Goal: Information Seeking & Learning: Learn about a topic

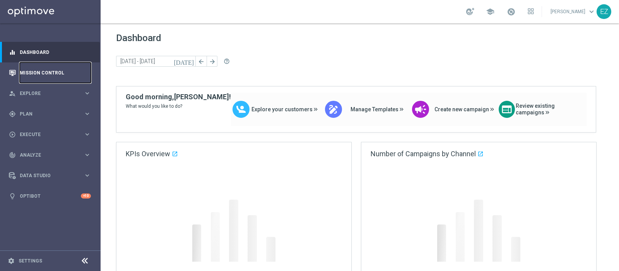
click at [41, 77] on link "Mission Control" at bounding box center [55, 72] width 71 height 21
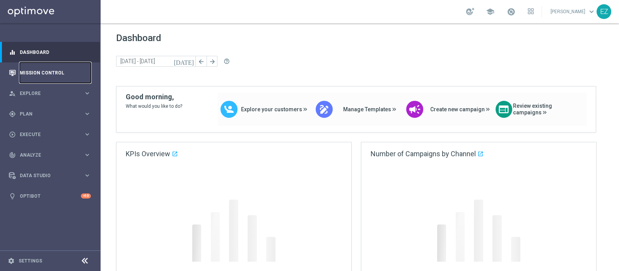
click at [54, 70] on link "Mission Control" at bounding box center [55, 72] width 71 height 21
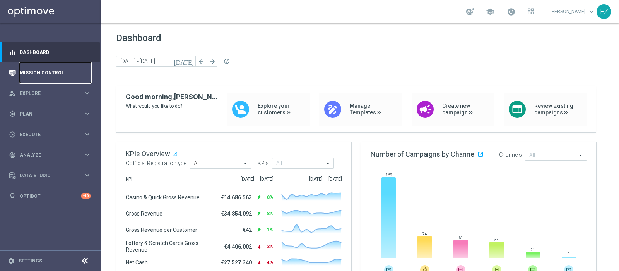
click at [52, 74] on link "Mission Control" at bounding box center [55, 72] width 71 height 21
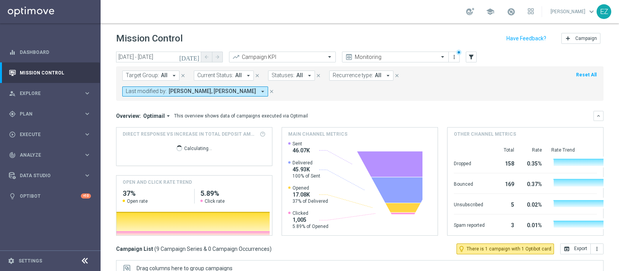
click at [194, 57] on icon "[DATE]" at bounding box center [189, 56] width 21 height 7
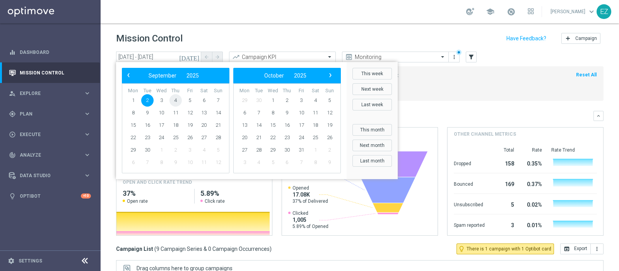
click at [174, 101] on span "4" at bounding box center [176, 100] width 12 height 12
type input "04 Sep 2025 - 04 Sep 2025"
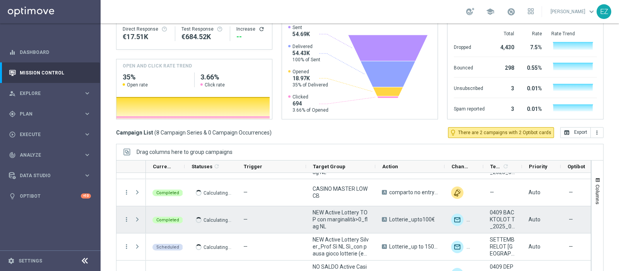
scroll to position [74, 0]
click at [128, 217] on icon "more_vert" at bounding box center [126, 220] width 7 height 7
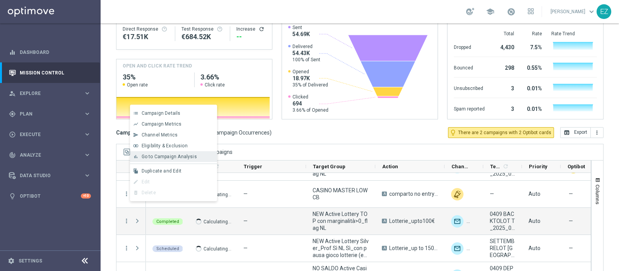
click at [180, 159] on div "bar_chart Go to Campaign Analysis" at bounding box center [173, 156] width 87 height 11
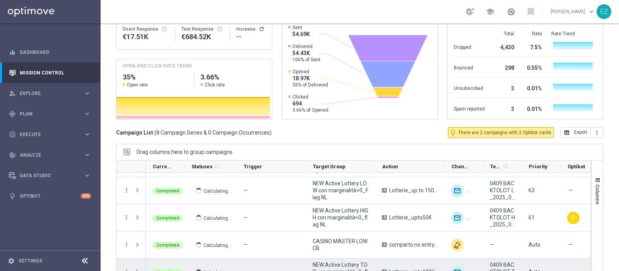
scroll to position [18, 0]
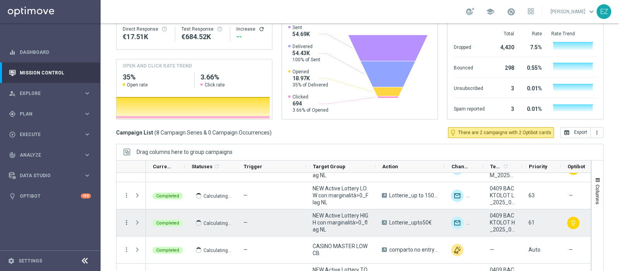
click at [127, 219] on icon "more_vert" at bounding box center [126, 222] width 7 height 7
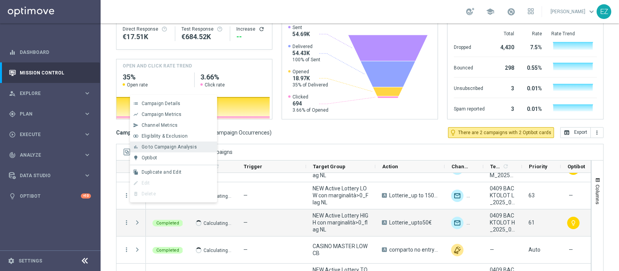
click at [171, 149] on span "Go to Campaign Analysis" at bounding box center [169, 146] width 55 height 5
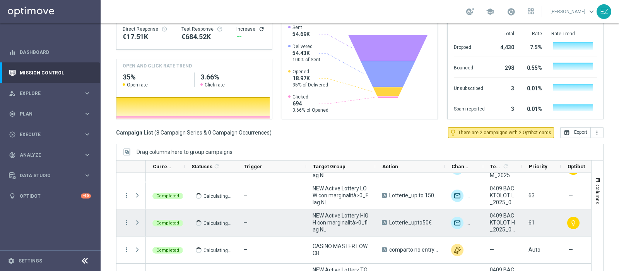
scroll to position [0, 0]
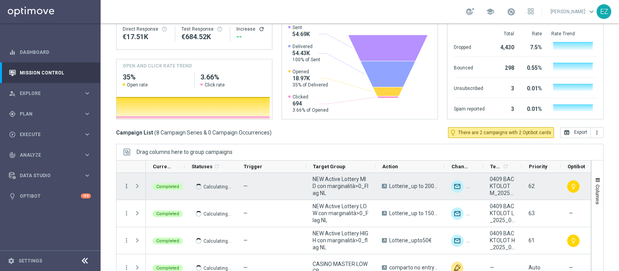
click at [127, 182] on icon "more_vert" at bounding box center [126, 185] width 7 height 7
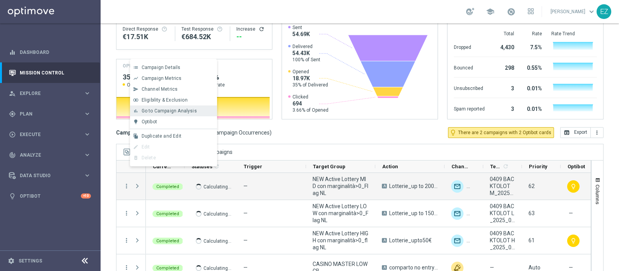
click at [176, 113] on span "Go to Campaign Analysis" at bounding box center [169, 110] width 55 height 5
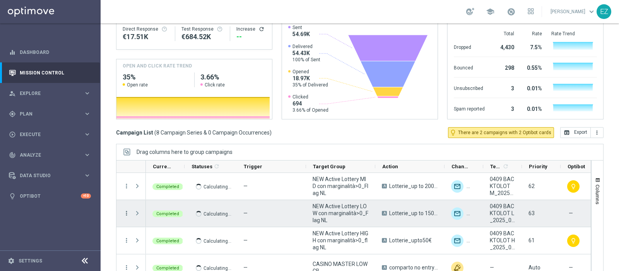
click at [126, 209] on icon "more_vert" at bounding box center [126, 212] width 7 height 7
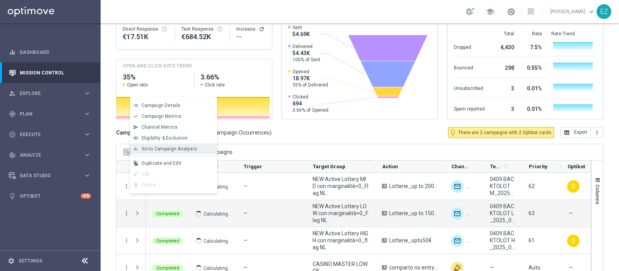
click at [157, 148] on span "Go to Campaign Analysis" at bounding box center [169, 148] width 55 height 5
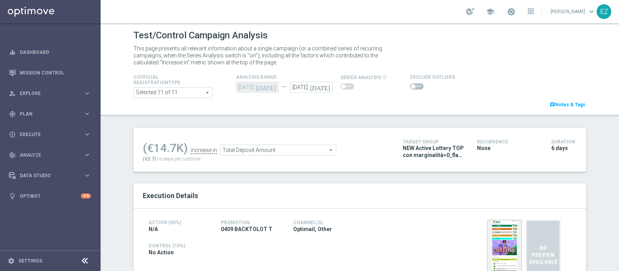
click at [410, 86] on span at bounding box center [417, 86] width 14 height 6
click at [410, 86] on input "checkbox" at bounding box center [417, 86] width 14 height 6
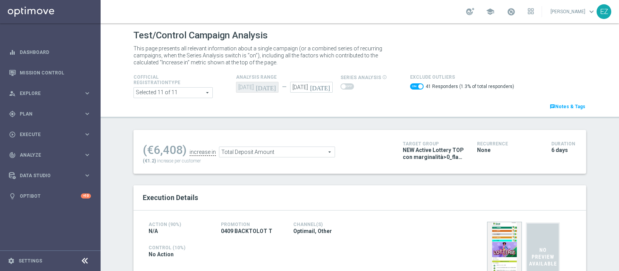
click at [290, 152] on span "Total Deposit Amount" at bounding box center [276, 152] width 115 height 10
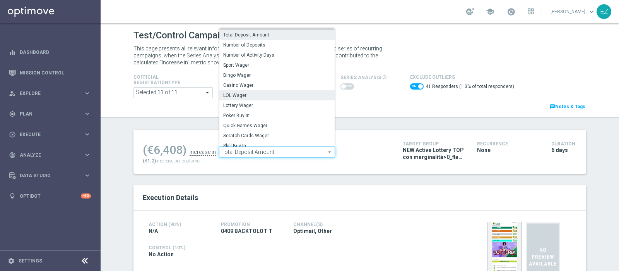
click at [247, 95] on span "LOL Wager" at bounding box center [277, 95] width 108 height 6
checkbox input "false"
type input "LOL Wager"
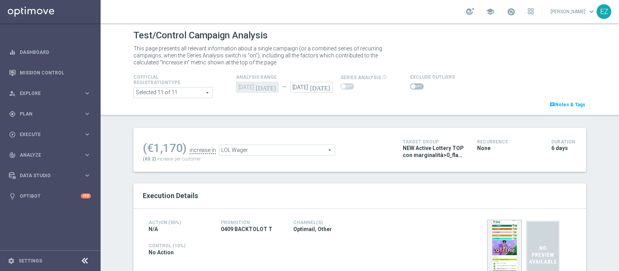
click at [410, 85] on span at bounding box center [417, 86] width 14 height 6
click at [410, 85] on input "checkbox" at bounding box center [417, 86] width 14 height 6
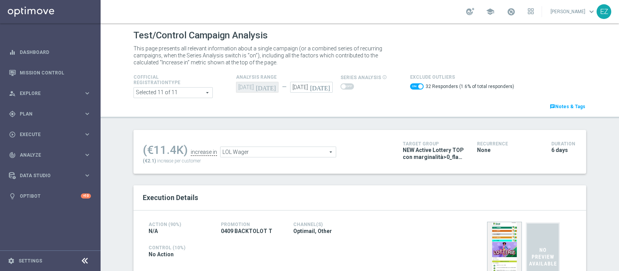
click at [294, 150] on span "LOL Wager" at bounding box center [278, 152] width 115 height 10
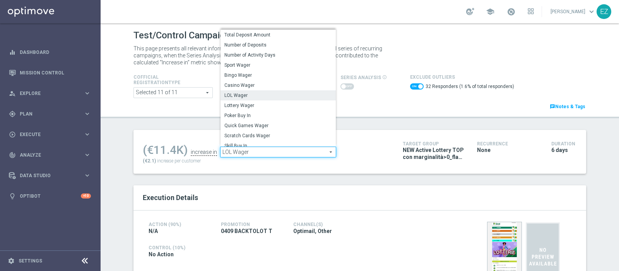
drag, startPoint x: 271, startPoint y: 105, endPoint x: 362, endPoint y: 86, distance: 92.7
click at [270, 105] on span "Lottery Wager" at bounding box center [279, 105] width 108 height 6
checkbox input "false"
type input "Lottery Wager"
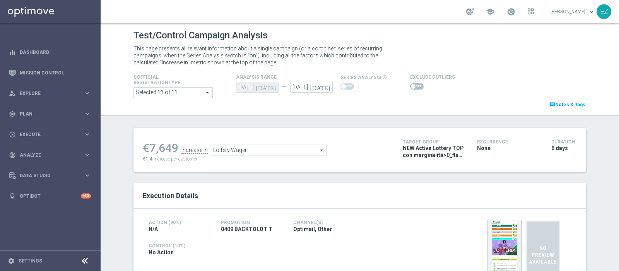
click at [410, 87] on span at bounding box center [417, 86] width 14 height 6
click at [410, 87] on input "checkbox" at bounding box center [417, 86] width 14 height 6
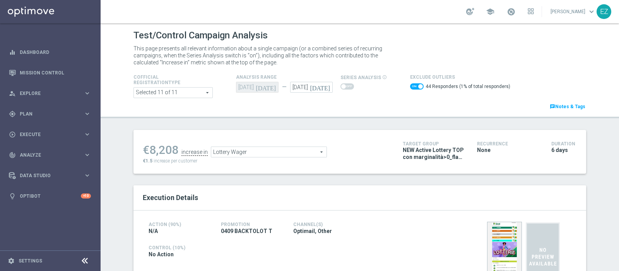
click at [281, 156] on span "Lottery Wager" at bounding box center [268, 152] width 115 height 10
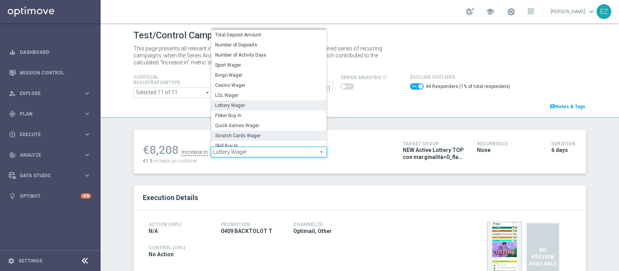
click at [241, 132] on label "Scratch Cards Wager" at bounding box center [268, 135] width 115 height 10
checkbox input "false"
type input "Scratch Cards Wager"
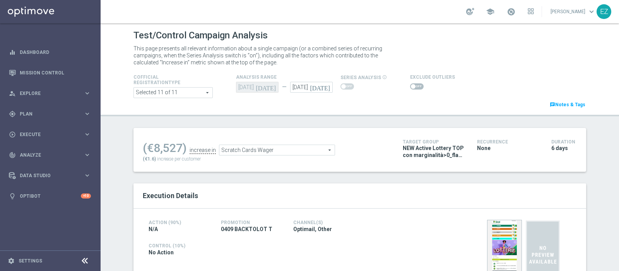
click at [410, 88] on span at bounding box center [417, 86] width 14 height 6
click at [410, 88] on input "checkbox" at bounding box center [417, 86] width 14 height 6
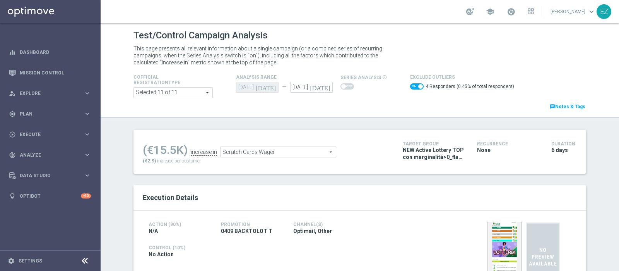
click at [296, 150] on span "Scratch Cards Wager" at bounding box center [278, 152] width 115 height 10
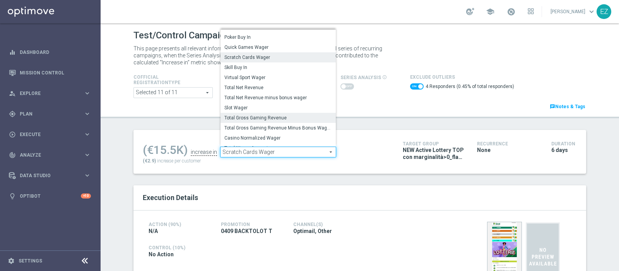
scroll to position [77, 0]
click at [278, 123] on span "Total Gross Gaming Revenue Minus Bonus Wagared" at bounding box center [279, 126] width 108 height 6
checkbox input "false"
type input "Total Gross Gaming Revenue Minus Bonus Wagared"
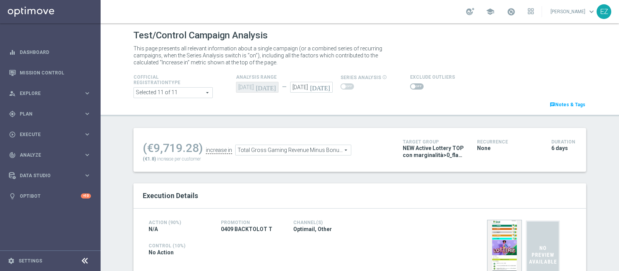
click at [410, 87] on span at bounding box center [417, 86] width 14 height 6
click at [410, 87] on input "checkbox" at bounding box center [417, 86] width 14 height 6
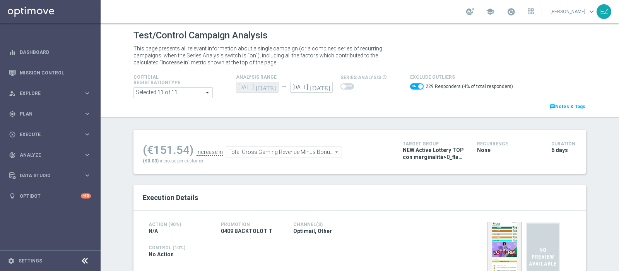
click at [276, 153] on span "Total Gross Gaming Revenue Minus Bonus Wagared" at bounding box center [283, 152] width 115 height 10
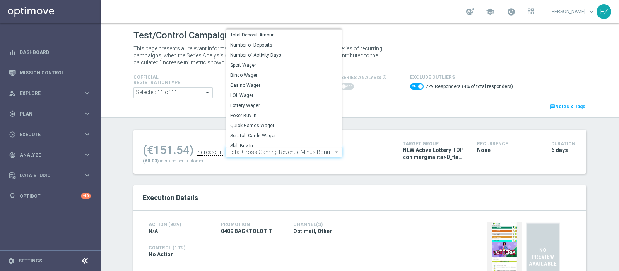
click at [375, 117] on header "Test/Control Campaign Analysis This page presents all relevant information abou…" at bounding box center [360, 70] width 519 height 95
checkbox input "false"
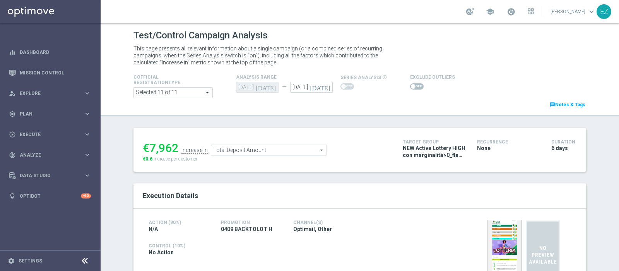
click at [413, 88] on span at bounding box center [417, 86] width 14 height 6
click at [413, 88] on input "checkbox" at bounding box center [417, 86] width 14 height 6
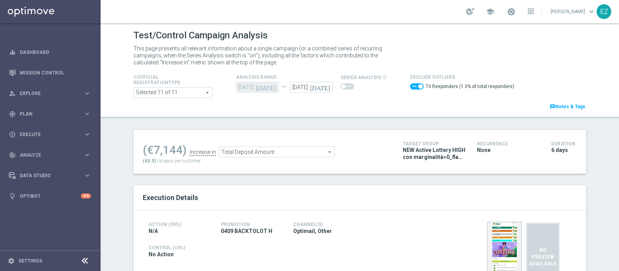
click at [285, 149] on span "Total Deposit Amount" at bounding box center [276, 152] width 115 height 10
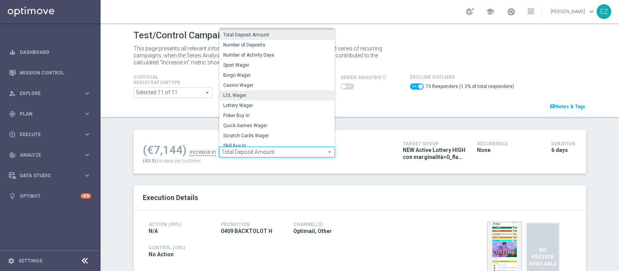
click at [247, 92] on span "LOL Wager" at bounding box center [277, 95] width 108 height 6
checkbox input "false"
type input "LOL Wager"
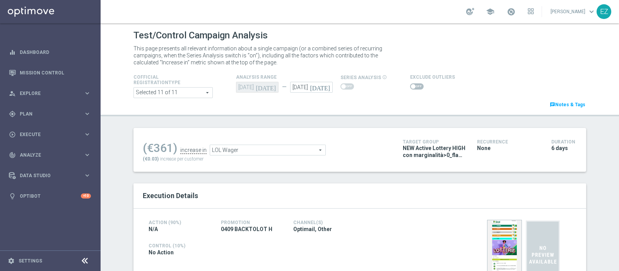
click at [410, 85] on span at bounding box center [417, 86] width 14 height 6
click at [410, 85] on input "checkbox" at bounding box center [417, 86] width 14 height 6
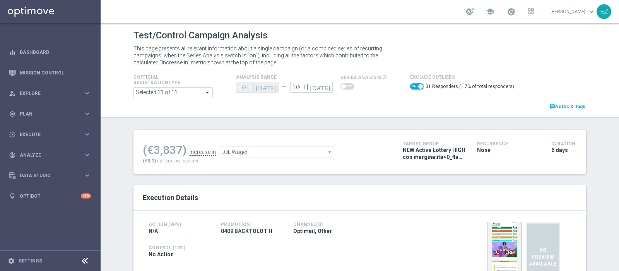
click at [261, 148] on span "LOL Wager" at bounding box center [276, 152] width 115 height 10
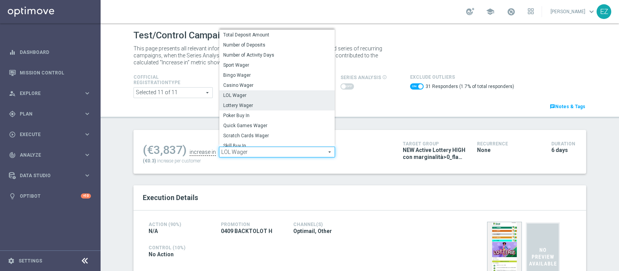
click at [265, 107] on span "Lottery Wager" at bounding box center [277, 105] width 108 height 6
checkbox input "false"
type input "Lottery Wager"
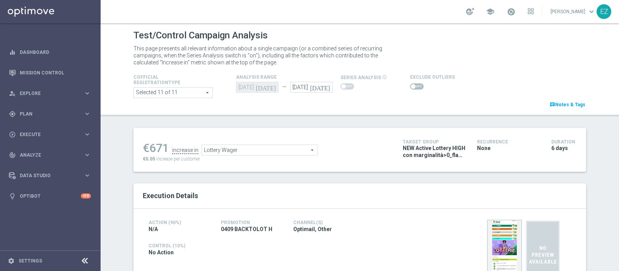
click at [410, 85] on span at bounding box center [417, 86] width 14 height 6
click at [410, 85] on input "checkbox" at bounding box center [417, 86] width 14 height 6
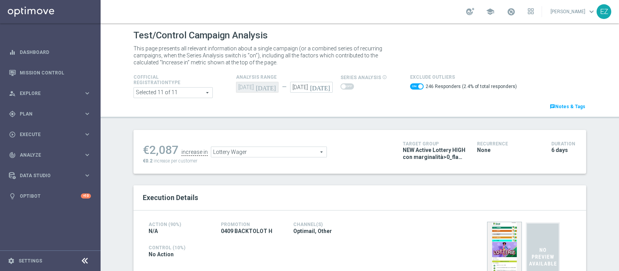
click at [298, 151] on span "Lottery Wager" at bounding box center [268, 152] width 115 height 10
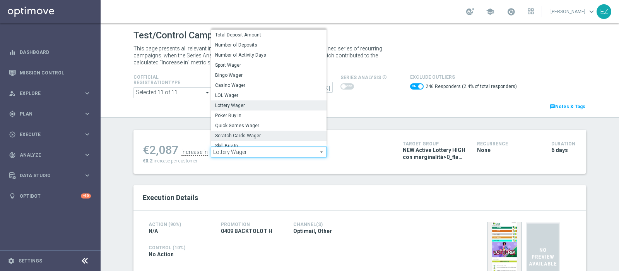
click at [259, 134] on span "Scratch Cards Wager" at bounding box center [269, 135] width 108 height 6
checkbox input "false"
type input "Scratch Cards Wager"
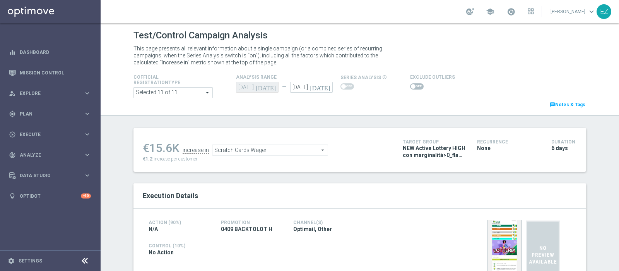
click at [414, 87] on span at bounding box center [417, 86] width 14 height 6
click at [414, 87] on input "checkbox" at bounding box center [417, 86] width 14 height 6
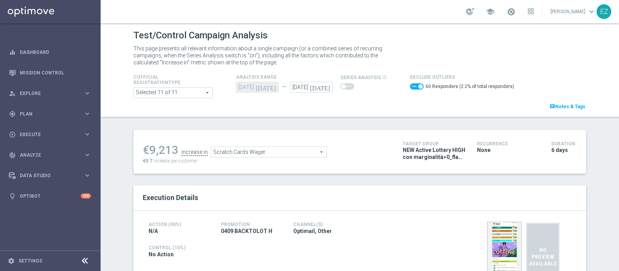
click at [289, 147] on span "Scratch Cards Wager" at bounding box center [268, 152] width 115 height 10
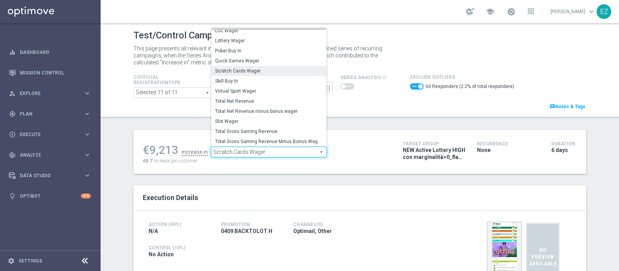
scroll to position [63, 0]
click at [267, 138] on span "Total Gross Gaming Revenue Minus Bonus Wagared" at bounding box center [269, 141] width 108 height 6
checkbox input "false"
type input "Total Gross Gaming Revenue Minus Bonus Wagared"
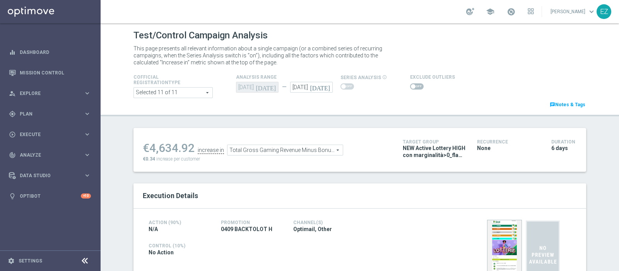
click at [411, 85] on span at bounding box center [413, 86] width 5 height 5
click at [410, 85] on input "checkbox" at bounding box center [417, 86] width 14 height 6
checkbox input "true"
click at [413, 87] on span at bounding box center [417, 86] width 14 height 6
click at [413, 87] on input "checkbox" at bounding box center [417, 86] width 14 height 6
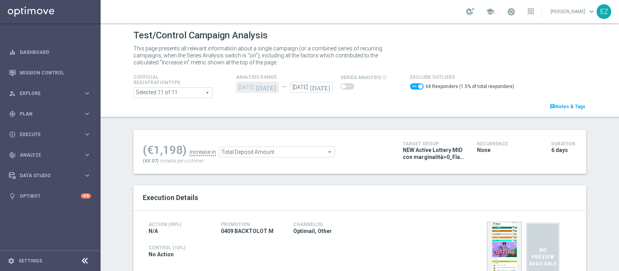
click at [298, 150] on span "Total Deposit Amount" at bounding box center [276, 152] width 115 height 10
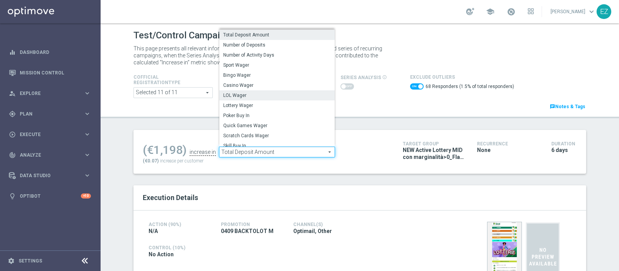
click at [267, 91] on label "LOL Wager" at bounding box center [276, 95] width 115 height 10
checkbox input "false"
type input "LOL Wager"
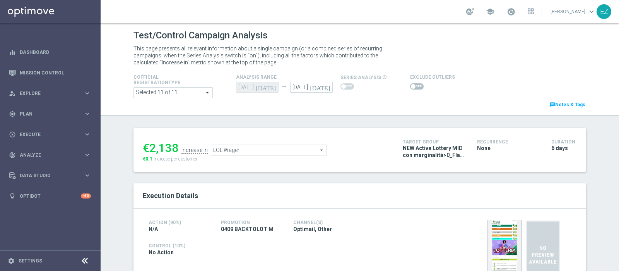
click at [410, 86] on span at bounding box center [417, 86] width 14 height 6
click at [410, 86] on input "checkbox" at bounding box center [417, 86] width 14 height 6
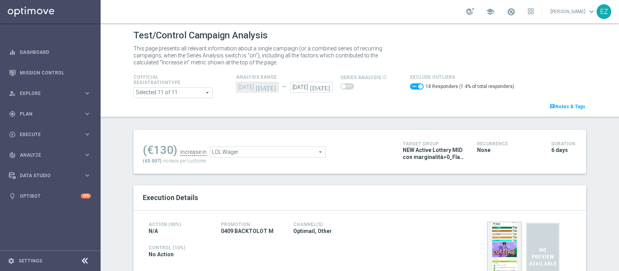
click at [272, 147] on span "LOL Wager" at bounding box center [267, 152] width 115 height 10
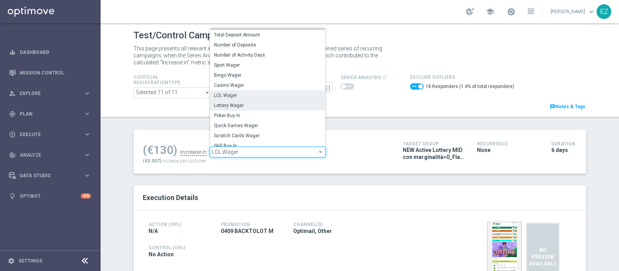
click at [270, 103] on span "Lottery Wager" at bounding box center [268, 105] width 108 height 6
checkbox input "false"
type input "Lottery Wager"
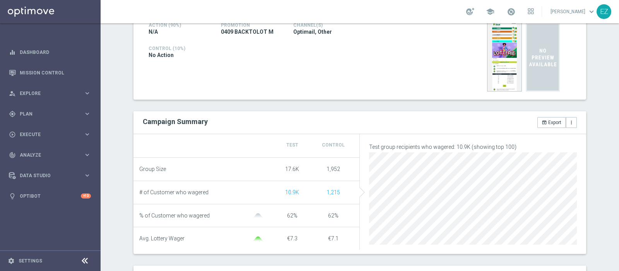
scroll to position [15, 0]
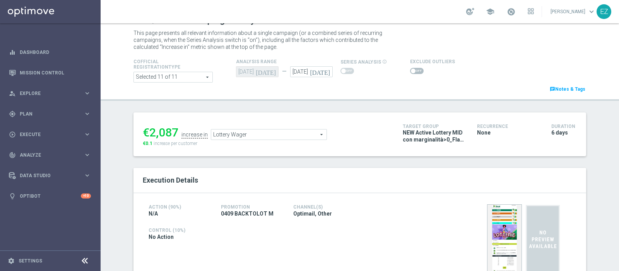
click at [410, 69] on span at bounding box center [417, 71] width 14 height 6
click at [410, 69] on input "checkbox" at bounding box center [417, 71] width 14 height 6
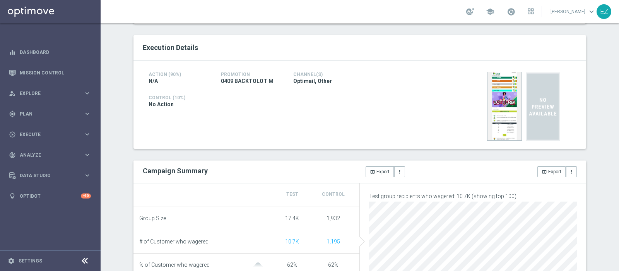
scroll to position [31, 0]
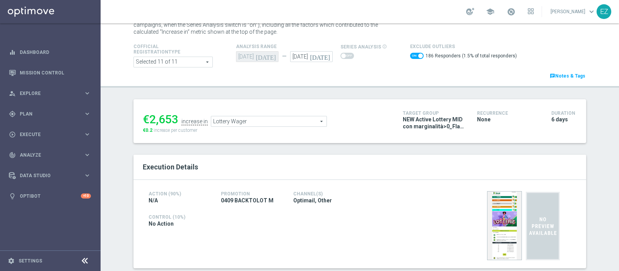
click at [246, 120] on span "Lottery Wager" at bounding box center [268, 121] width 115 height 10
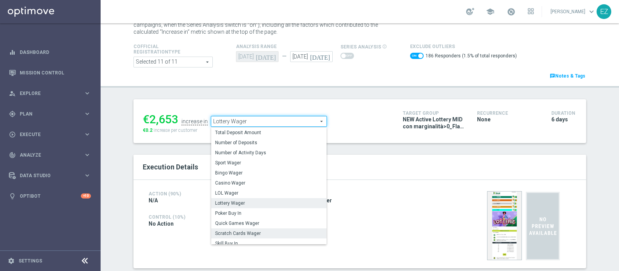
click at [252, 233] on span "Scratch Cards Wager" at bounding box center [269, 233] width 108 height 6
checkbox input "false"
type input "Scratch Cards Wager"
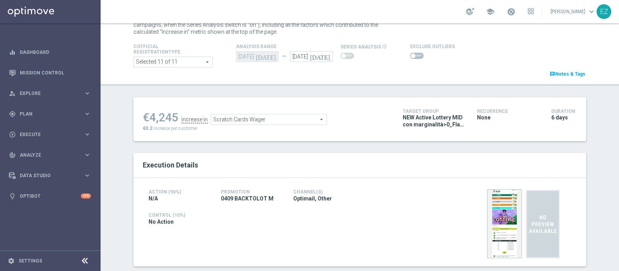
click at [411, 53] on span at bounding box center [417, 56] width 14 height 6
click at [411, 53] on input "checkbox" at bounding box center [417, 56] width 14 height 6
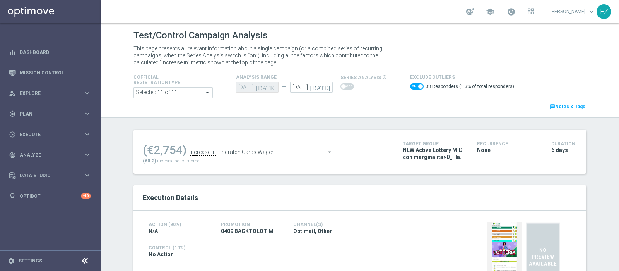
click at [306, 150] on span "Scratch Cards Wager" at bounding box center [276, 152] width 115 height 10
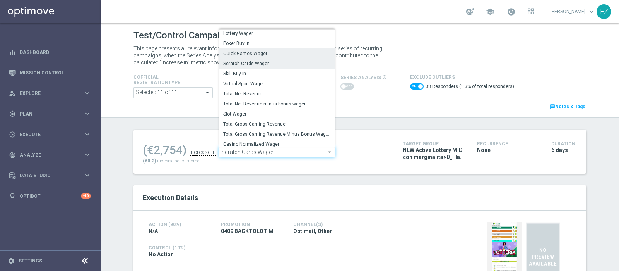
scroll to position [70, 0]
click at [275, 129] on label "Total Gross Gaming Revenue Minus Bonus Wagared" at bounding box center [276, 133] width 115 height 10
checkbox input "false"
type input "Total Gross Gaming Revenue Minus Bonus Wagared"
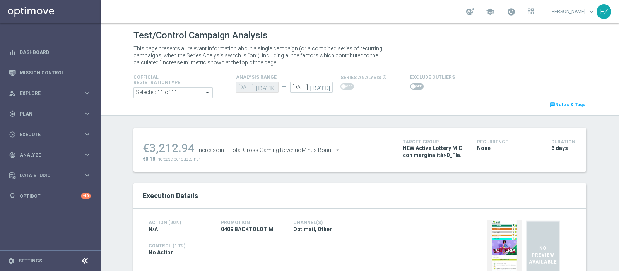
click at [412, 88] on span at bounding box center [417, 86] width 14 height 6
click at [412, 88] on input "checkbox" at bounding box center [417, 86] width 14 height 6
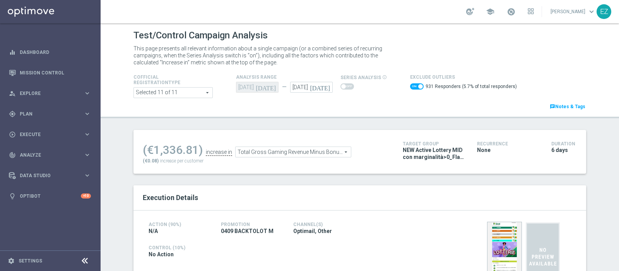
click at [312, 149] on span "Total Gross Gaming Revenue Minus Bonus Wagared" at bounding box center [293, 152] width 115 height 10
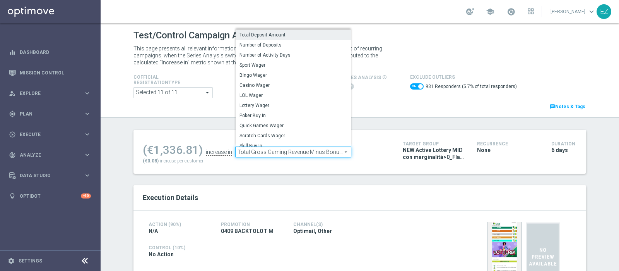
click at [261, 34] on span "Total Deposit Amount" at bounding box center [294, 35] width 108 height 6
checkbox input "false"
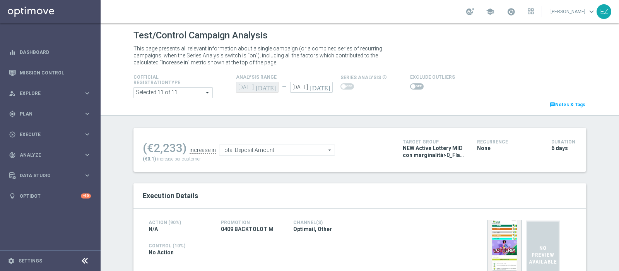
click at [299, 148] on span "Total Deposit Amount" at bounding box center [276, 150] width 115 height 10
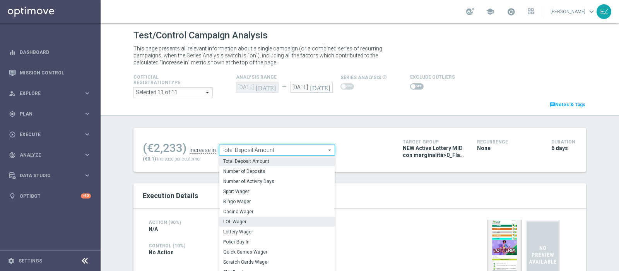
click at [249, 220] on span "LOL Wager" at bounding box center [277, 221] width 108 height 6
type input "LOL Wager"
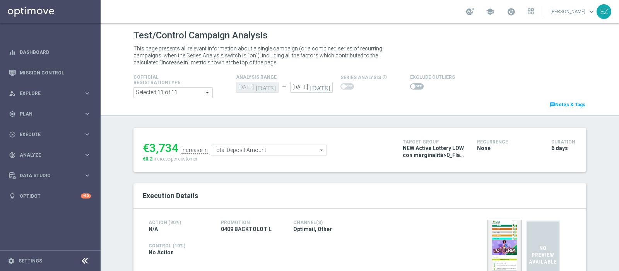
click at [411, 86] on span at bounding box center [417, 86] width 14 height 6
click at [411, 86] on input "checkbox" at bounding box center [417, 86] width 14 height 6
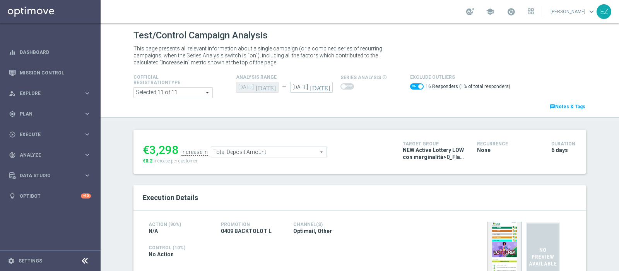
click at [274, 153] on span "Total Deposit Amount" at bounding box center [268, 152] width 115 height 10
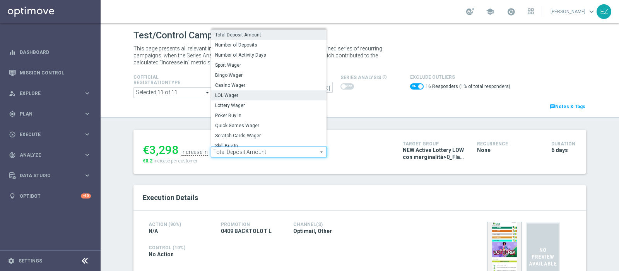
click at [241, 97] on span "LOL Wager" at bounding box center [269, 95] width 108 height 6
checkbox input "false"
type input "LOL Wager"
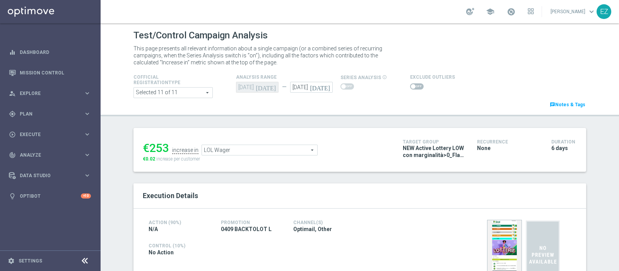
click at [411, 86] on span at bounding box center [413, 86] width 5 height 5
click at [410, 86] on input "checkbox" at bounding box center [417, 86] width 14 height 6
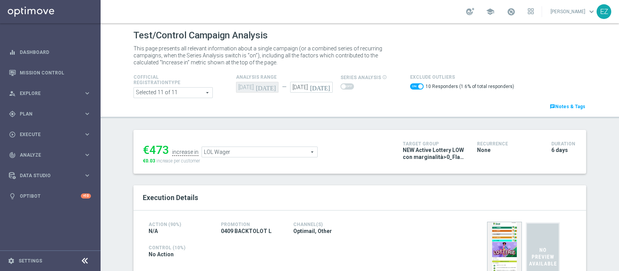
click at [296, 150] on span "LOL Wager" at bounding box center [259, 152] width 115 height 10
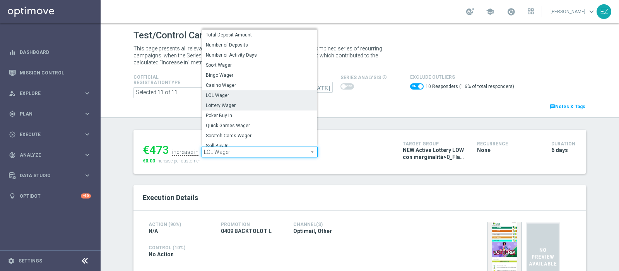
click at [246, 100] on label "Lottery Wager" at bounding box center [259, 105] width 115 height 10
checkbox input "false"
type input "Lottery Wager"
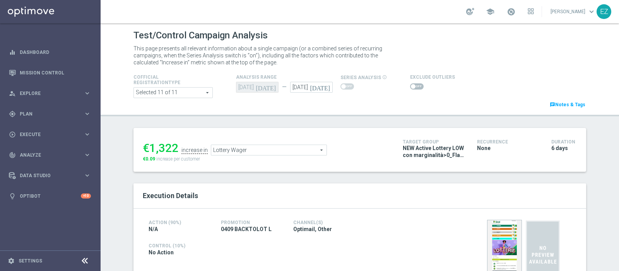
click at [411, 88] on span at bounding box center [417, 86] width 14 height 6
click at [411, 88] on input "checkbox" at bounding box center [417, 86] width 14 height 6
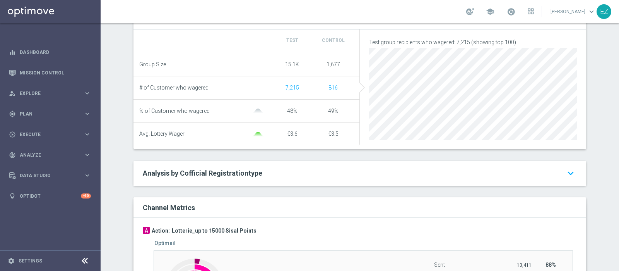
scroll to position [38, 0]
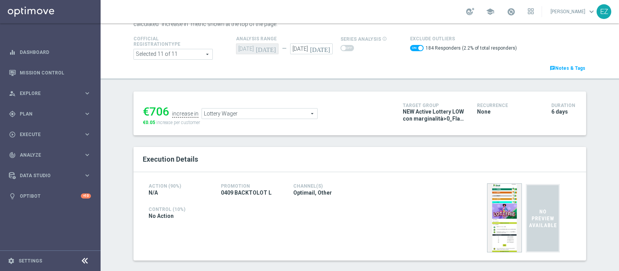
click at [245, 114] on span "Lottery Wager" at bounding box center [259, 113] width 115 height 10
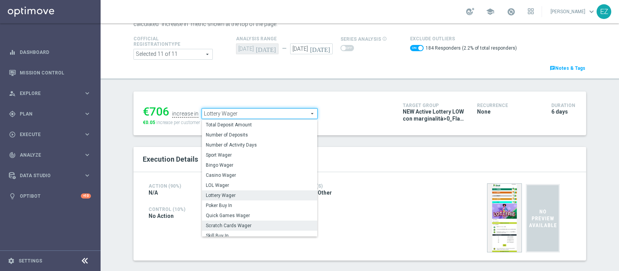
click at [210, 223] on span "Scratch Cards Wager" at bounding box center [260, 225] width 108 height 6
checkbox input "false"
type input "Scratch Cards Wager"
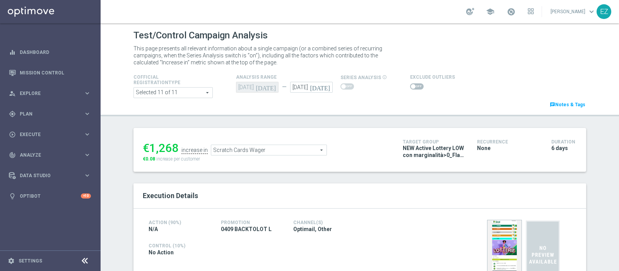
scroll to position [0, 0]
click at [411, 85] on span at bounding box center [413, 86] width 5 height 5
click at [410, 85] on input "checkbox" at bounding box center [417, 86] width 14 height 6
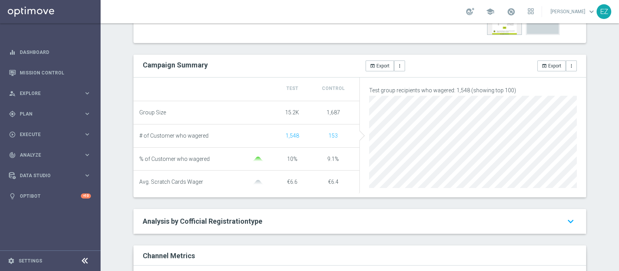
scroll to position [14, 0]
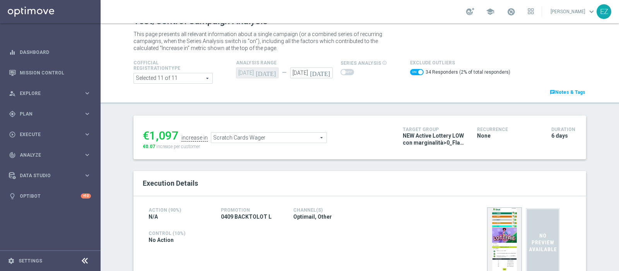
click at [301, 138] on span "Scratch Cards Wager" at bounding box center [268, 137] width 115 height 10
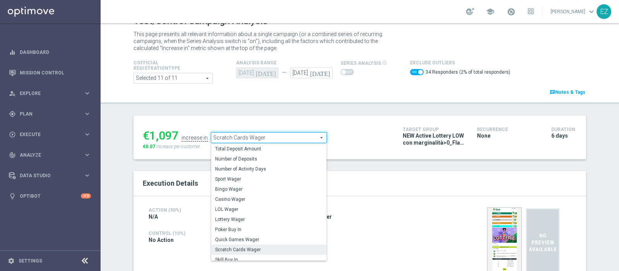
scroll to position [111, 0]
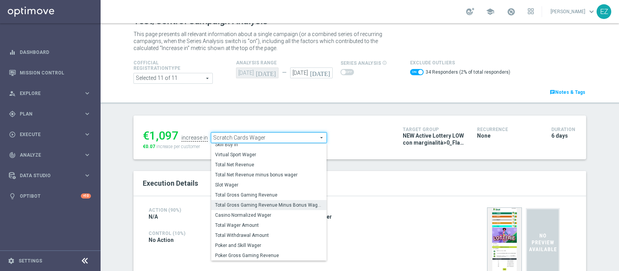
click at [269, 206] on span "Total Gross Gaming Revenue Minus Bonus Wagared" at bounding box center [269, 205] width 108 height 6
checkbox input "false"
type input "Total Gross Gaming Revenue Minus Bonus Wagared"
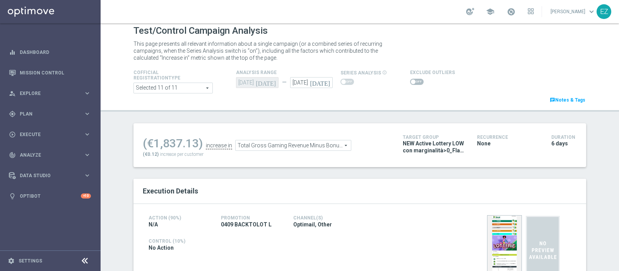
scroll to position [1, 0]
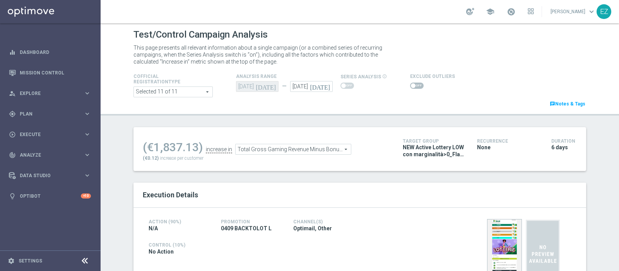
click at [411, 85] on span at bounding box center [413, 85] width 5 height 5
click at [410, 85] on input "checkbox" at bounding box center [417, 85] width 14 height 6
checkbox input "true"
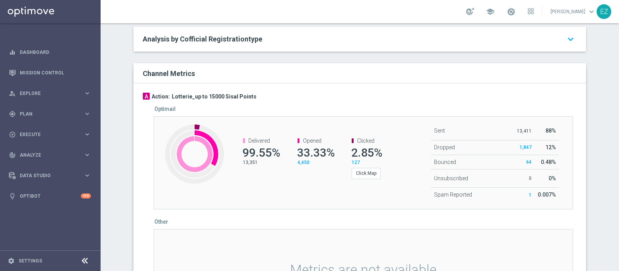
scroll to position [0, 0]
